Goal: Find specific page/section: Find specific page/section

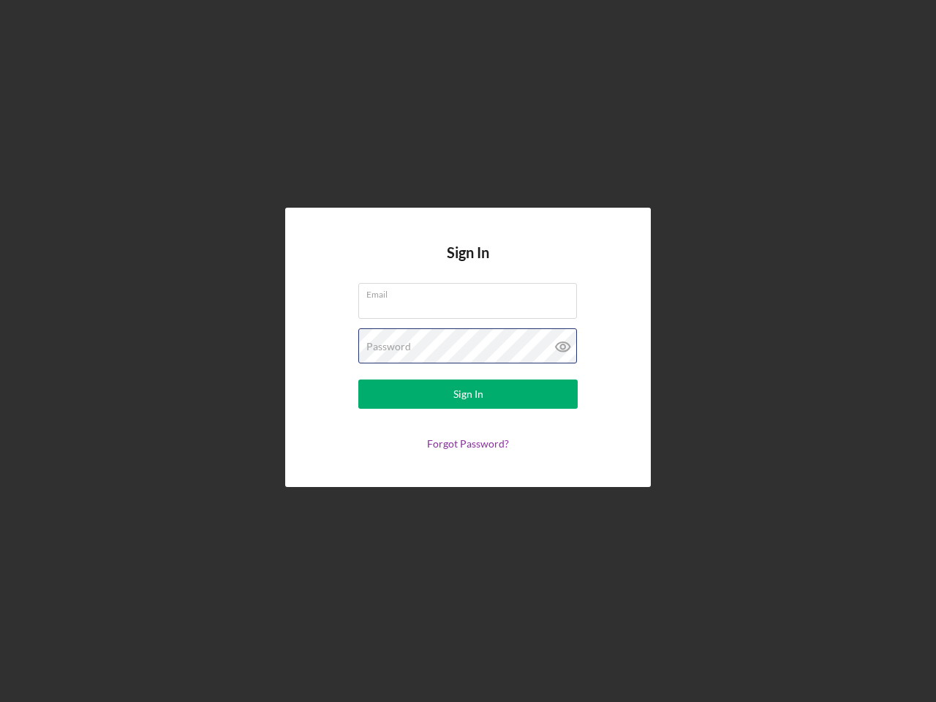
click at [468, 351] on div "Password" at bounding box center [467, 346] width 219 height 37
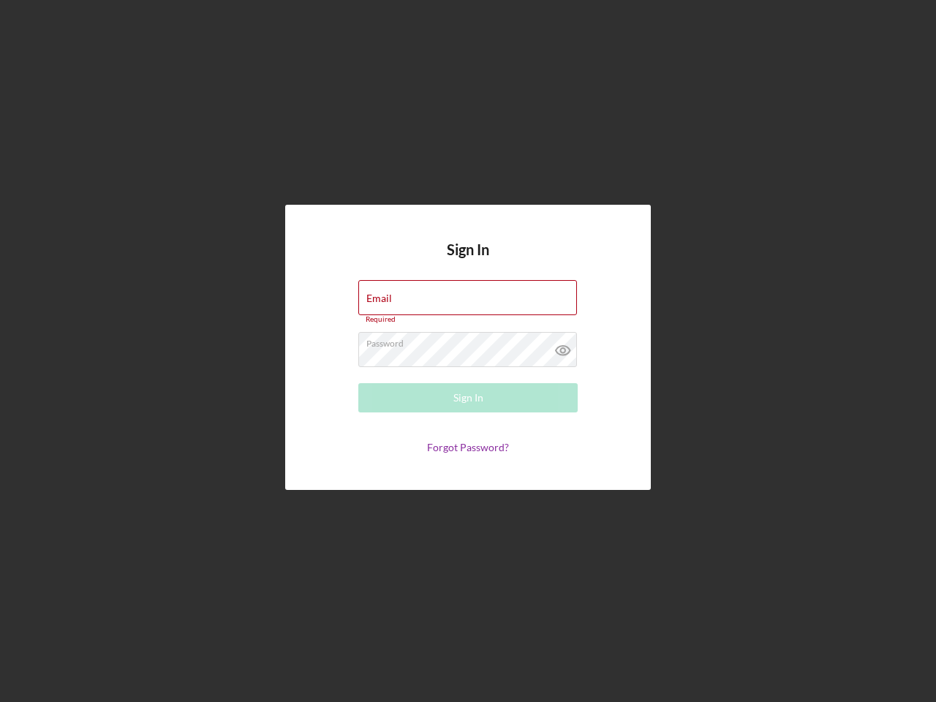
click at [563, 347] on icon at bounding box center [563, 350] width 37 height 37
